Goal: Task Accomplishment & Management: Use online tool/utility

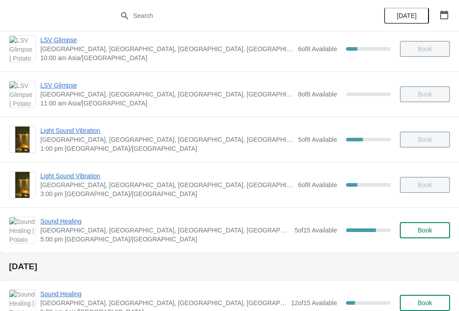
scroll to position [104, 0]
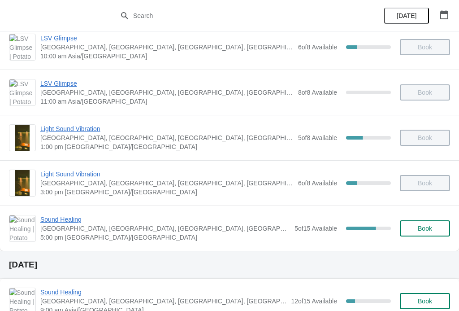
click at [193, 229] on span "Potato Head Suites & Studios, Jalan Petitenget, Seminyak, Badung Regency, Bali,…" at bounding box center [165, 228] width 250 height 9
click at [64, 219] on span "Sound Healing" at bounding box center [165, 219] width 250 height 9
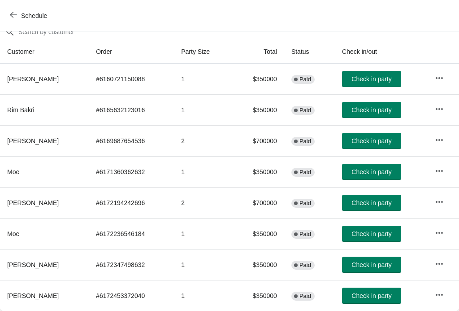
scroll to position [85, 0]
click at [374, 295] on span "Check in party" at bounding box center [371, 295] width 40 height 7
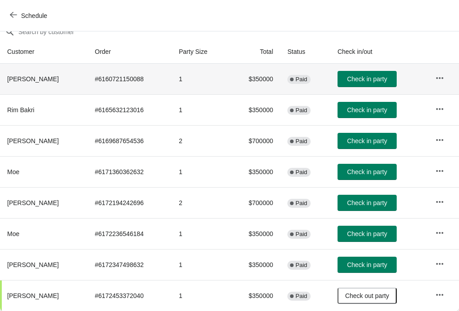
click at [365, 66] on td "Check in party" at bounding box center [379, 79] width 98 height 30
click at [373, 76] on span "Check in party" at bounding box center [367, 78] width 40 height 7
click at [369, 207] on button "Check in party" at bounding box center [366, 202] width 59 height 16
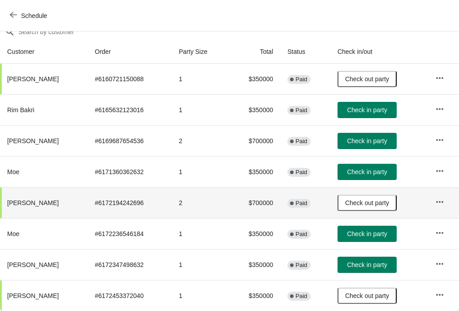
click at [353, 259] on button "Check in party" at bounding box center [366, 264] width 59 height 16
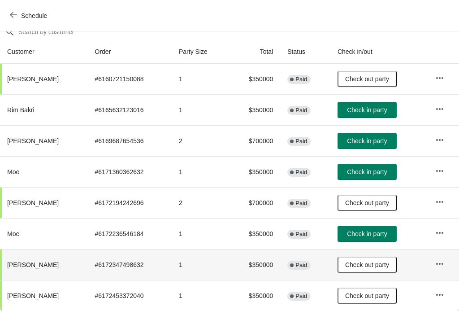
click at [377, 231] on span "Check in party" at bounding box center [367, 233] width 40 height 7
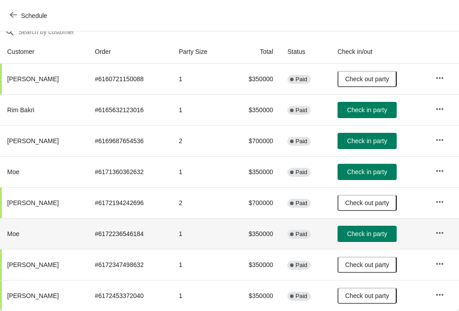
click at [379, 169] on span "Check in party" at bounding box center [367, 171] width 40 height 7
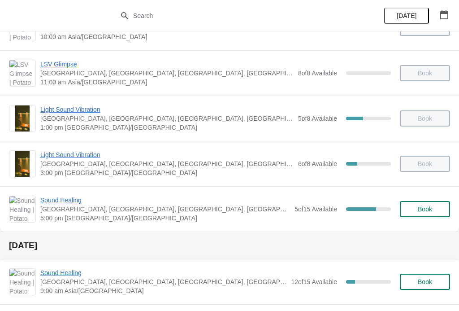
scroll to position [121, 0]
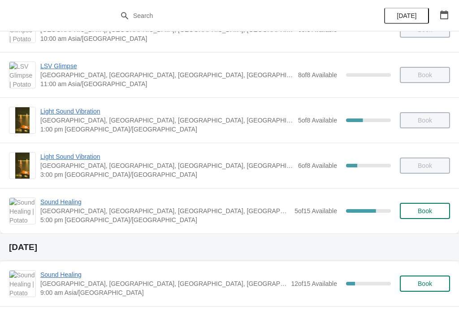
click at [41, 199] on span "Sound Healing" at bounding box center [165, 201] width 250 height 9
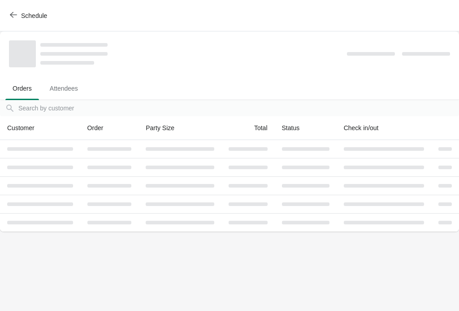
scroll to position [0, 0]
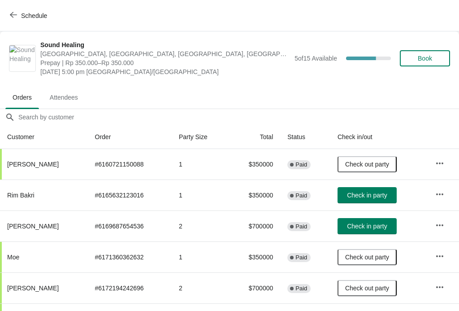
click at [386, 232] on button "Check in party" at bounding box center [366, 226] width 59 height 16
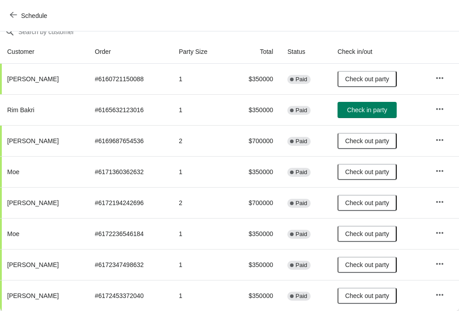
scroll to position [85, 0]
